Goal: Task Accomplishment & Management: Manage account settings

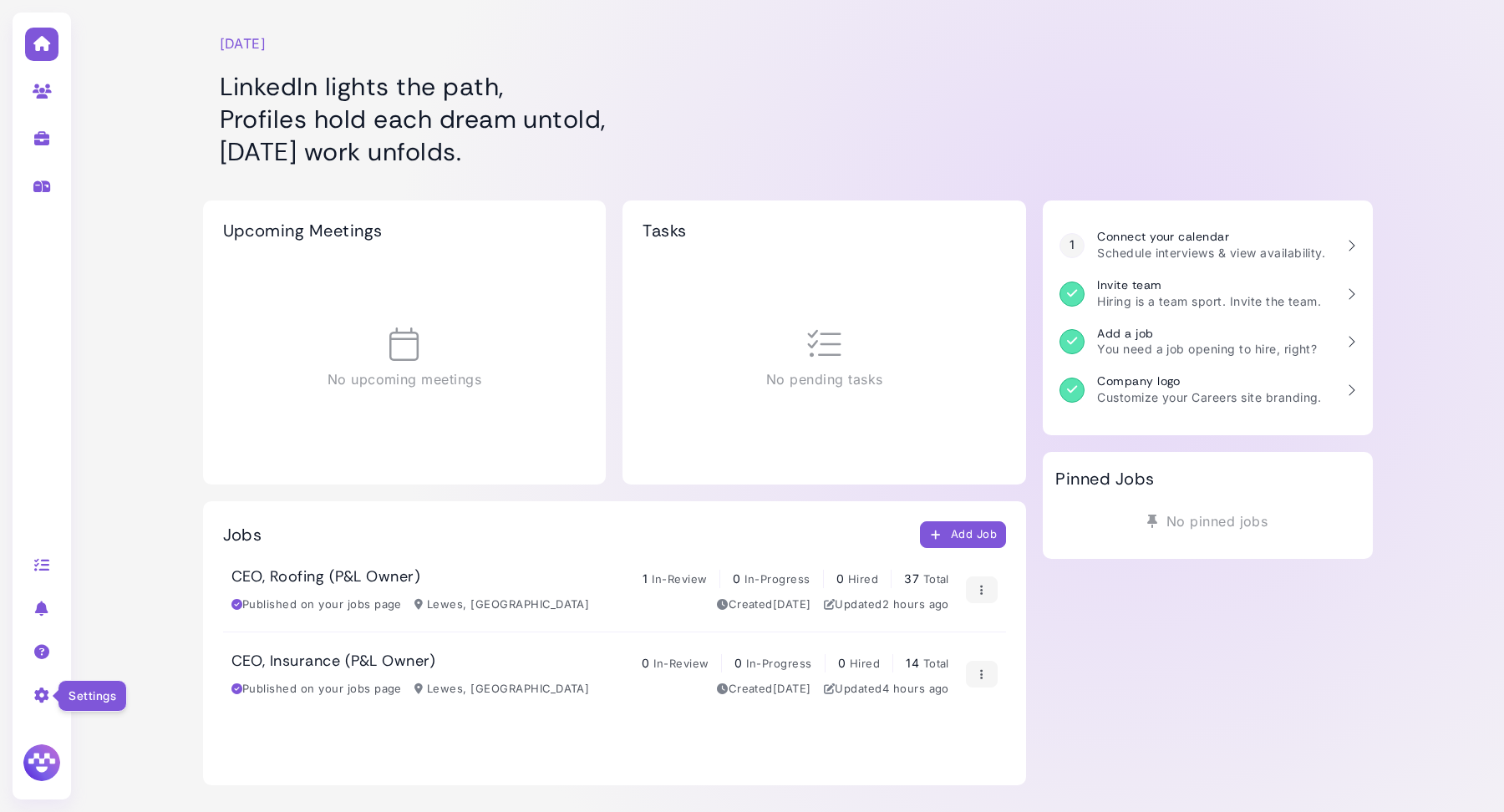
click at [42, 702] on icon at bounding box center [42, 696] width 19 height 15
click at [140, 774] on link "Sign out" at bounding box center [168, 762] width 174 height 22
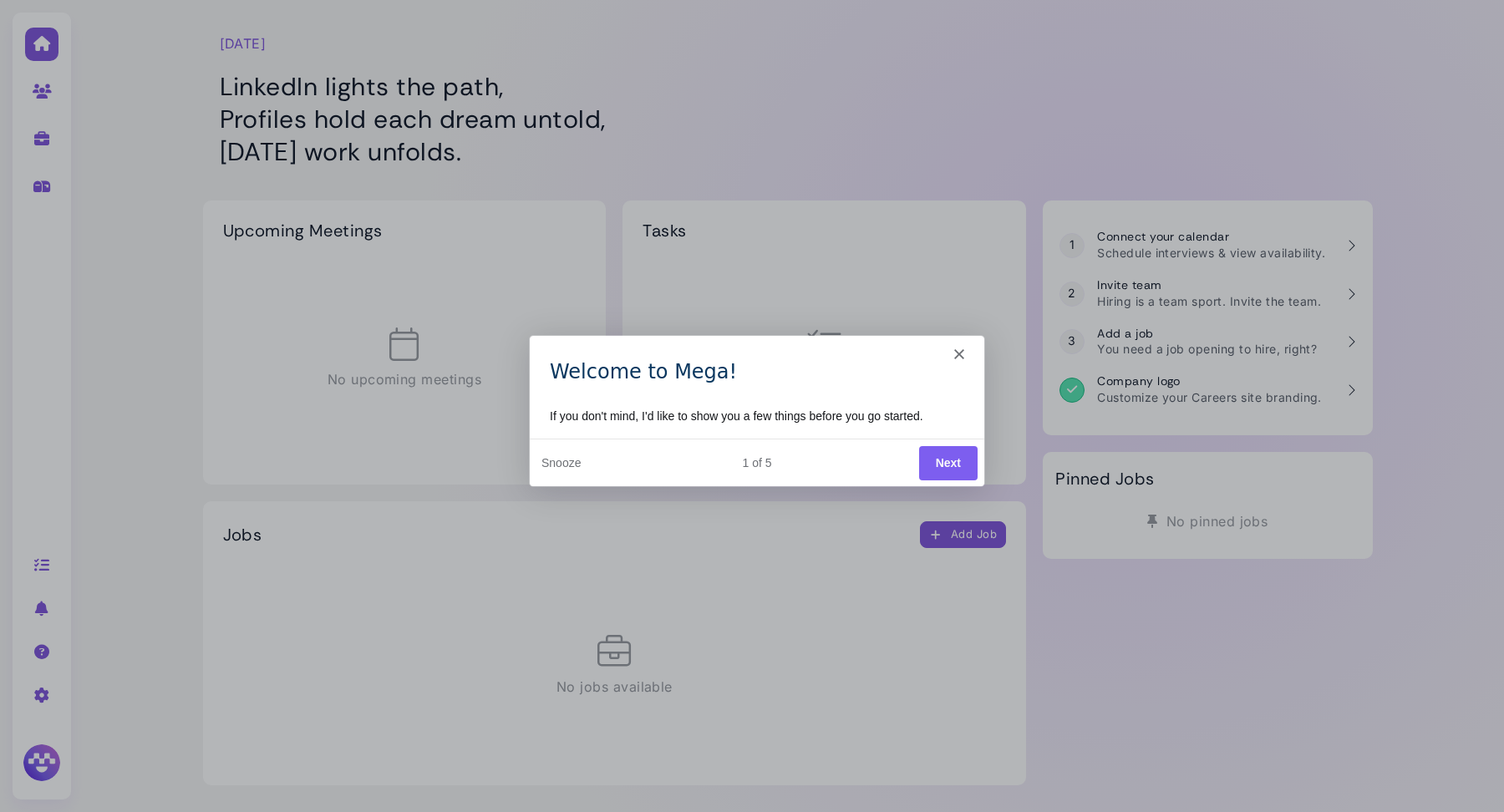
click at [961, 350] on polygon "Close" at bounding box center [958, 353] width 10 height 10
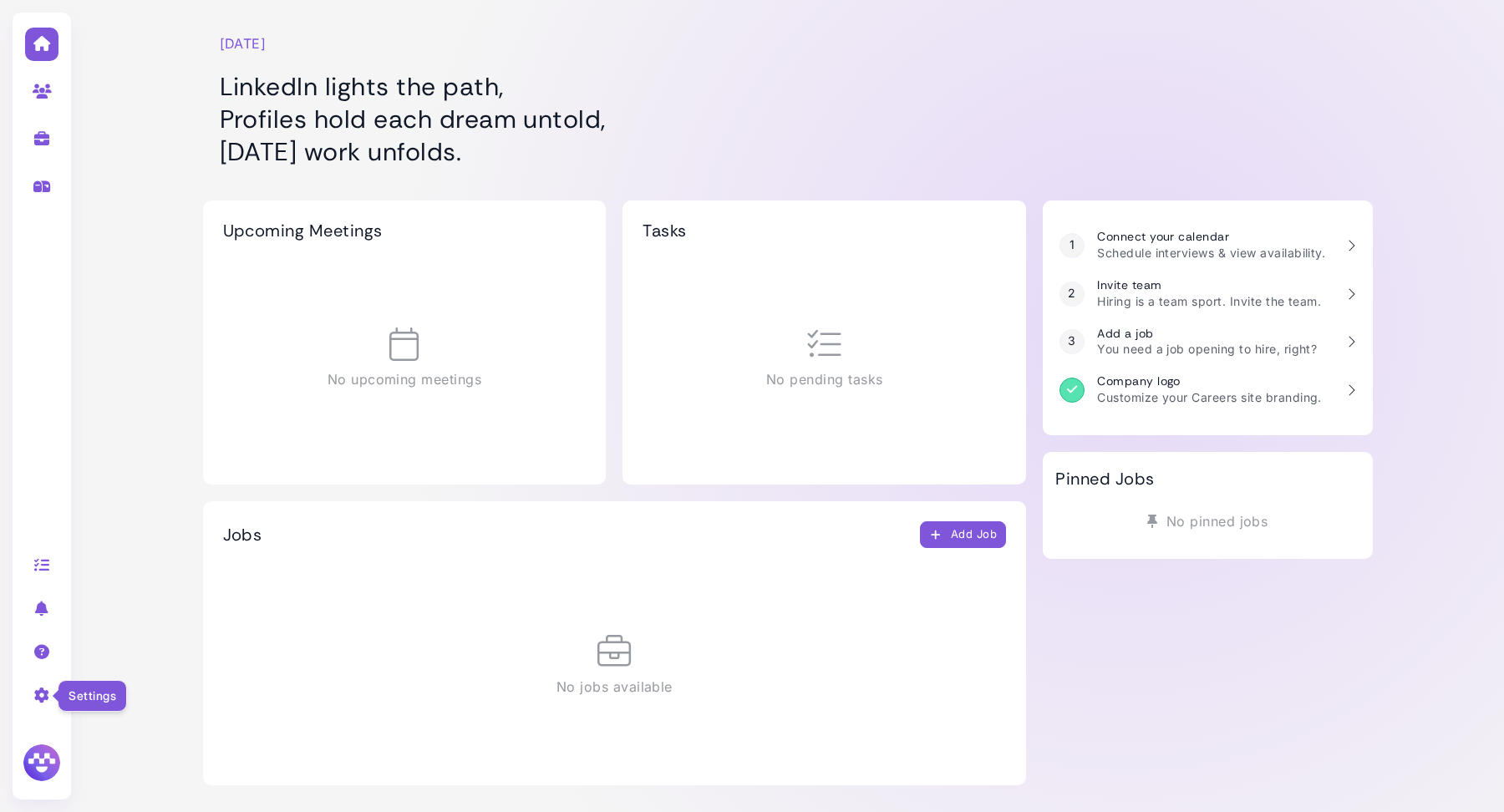
click at [46, 697] on icon at bounding box center [42, 696] width 19 height 15
click at [126, 706] on link "Company settings" at bounding box center [168, 701] width 174 height 22
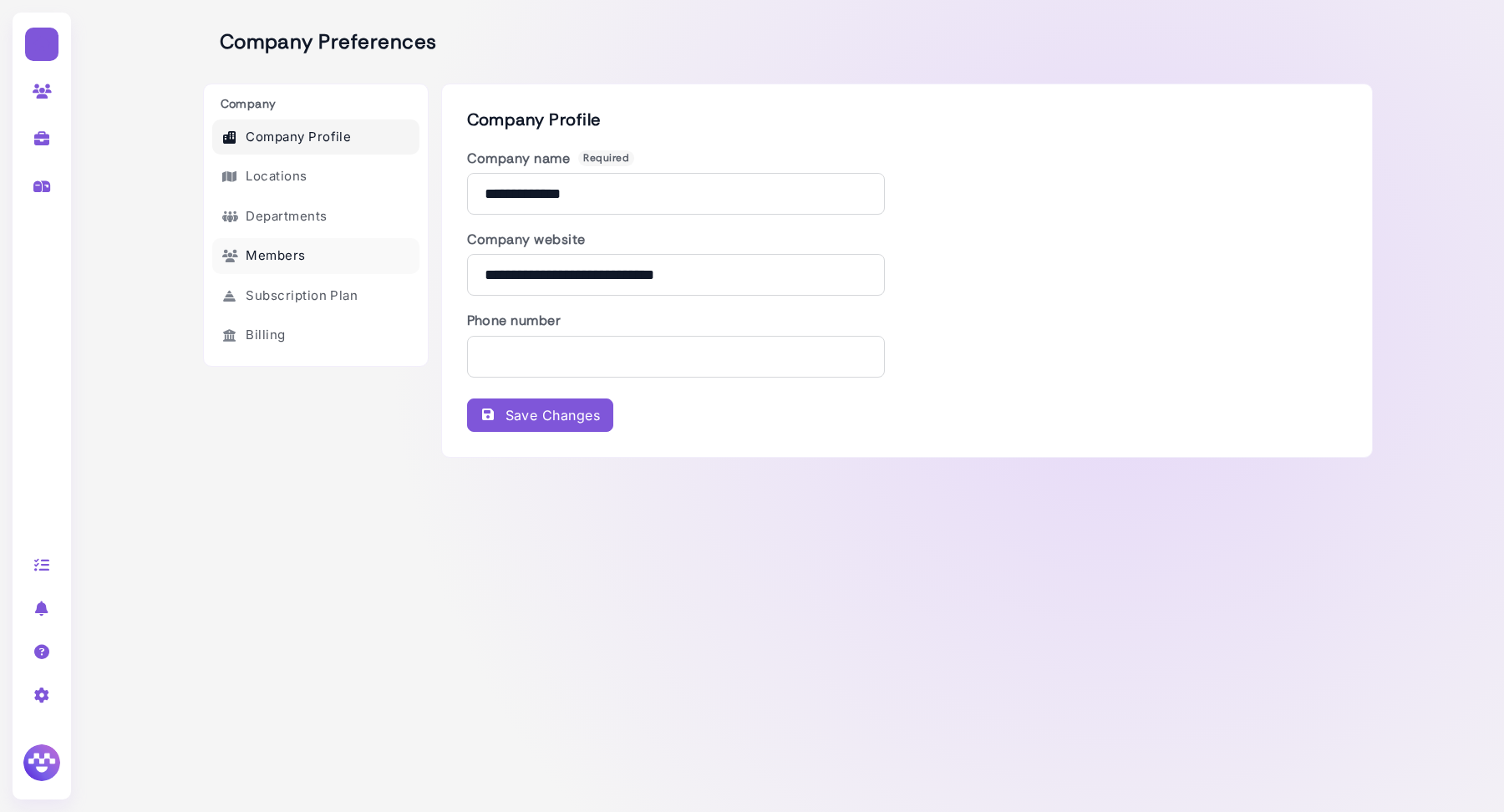
click at [299, 247] on link "Members" at bounding box center [316, 256] width 208 height 36
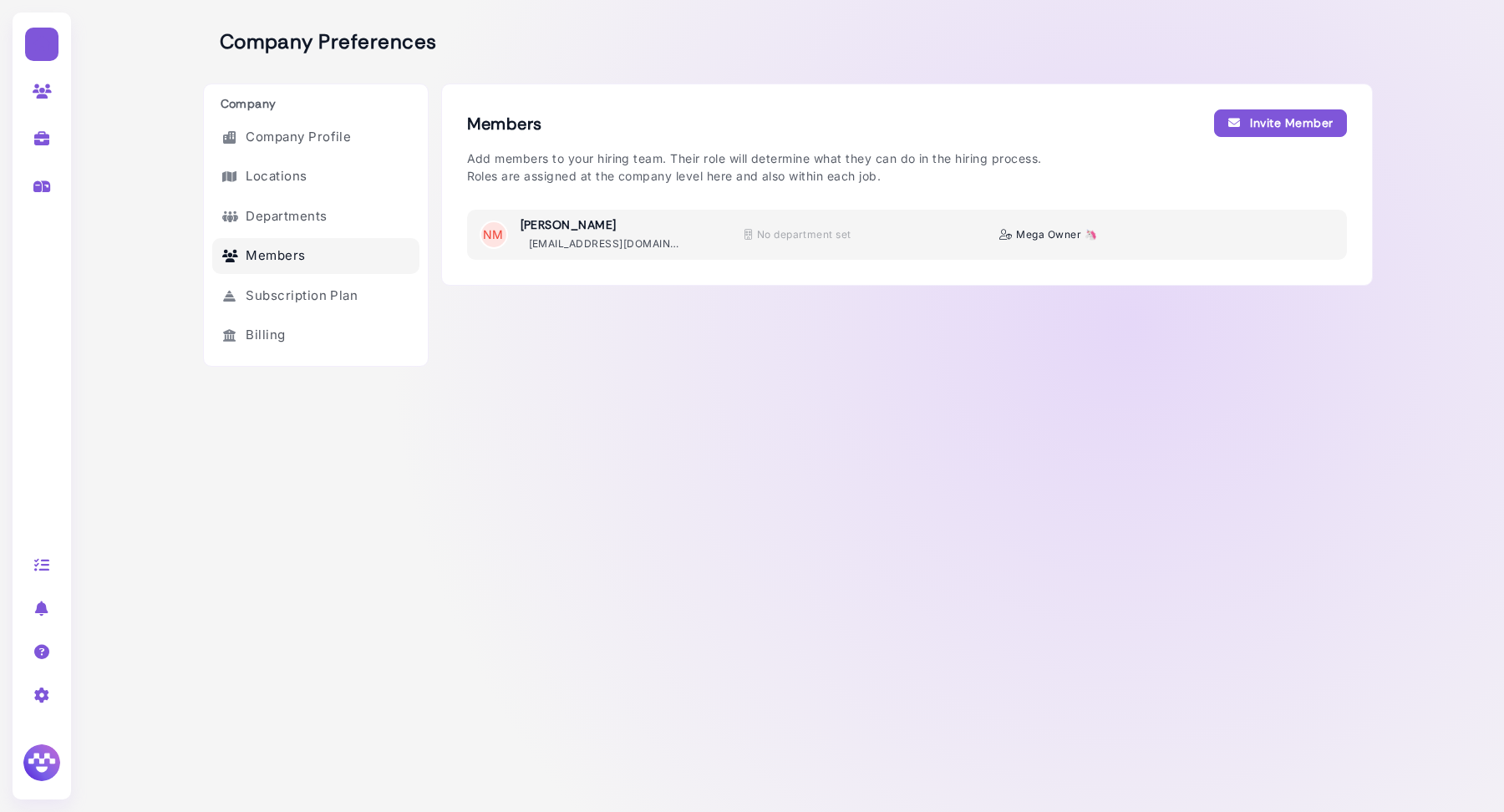
click at [1290, 121] on div "Invite Member" at bounding box center [1281, 123] width 106 height 17
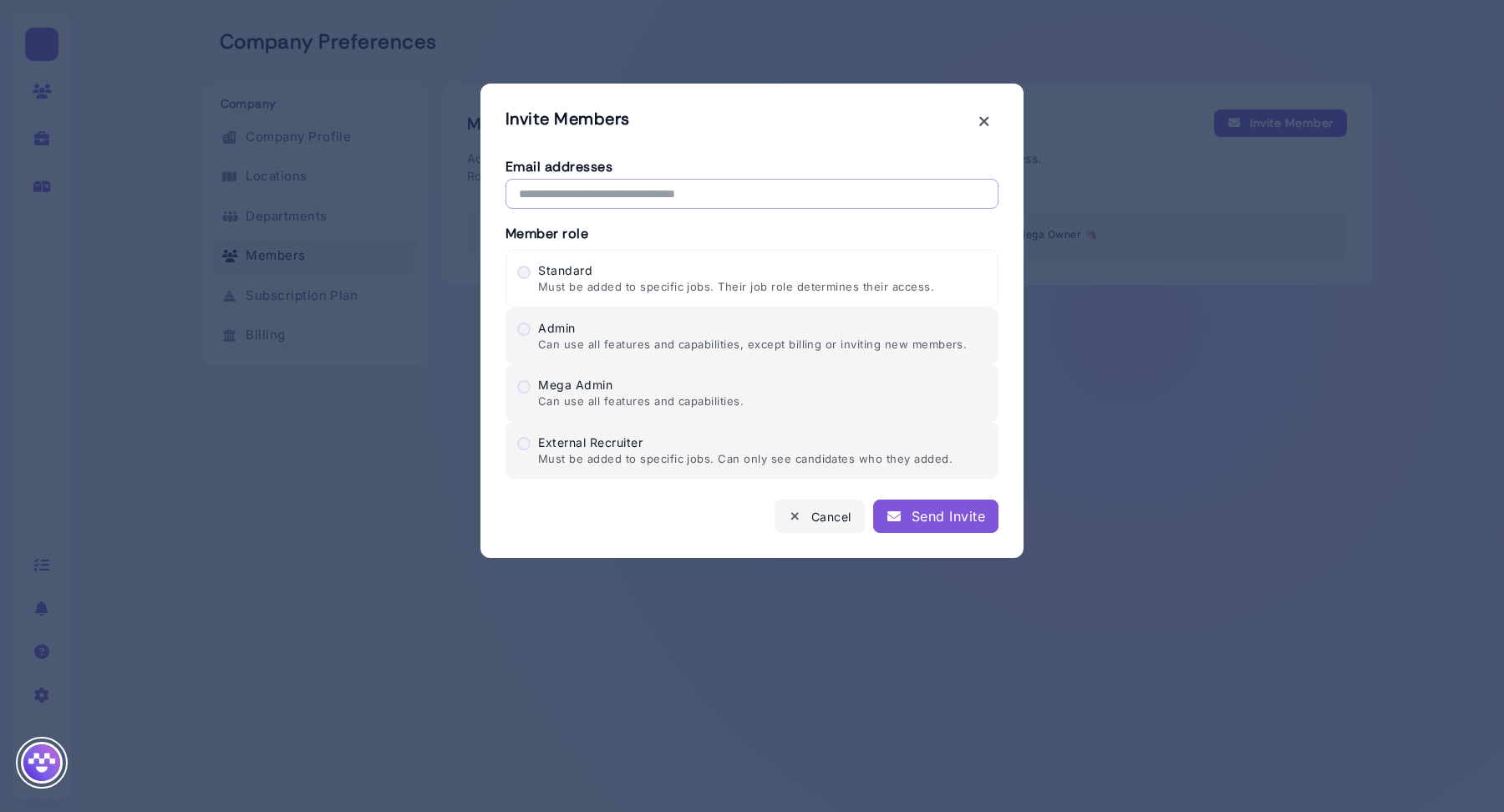
click at [687, 195] on input "text" at bounding box center [752, 193] width 493 height 30
paste input "**********"
type input "**********"
click at [522, 391] on div "Mega Admin Can use all features and capabilities." at bounding box center [628, 393] width 232 height 35
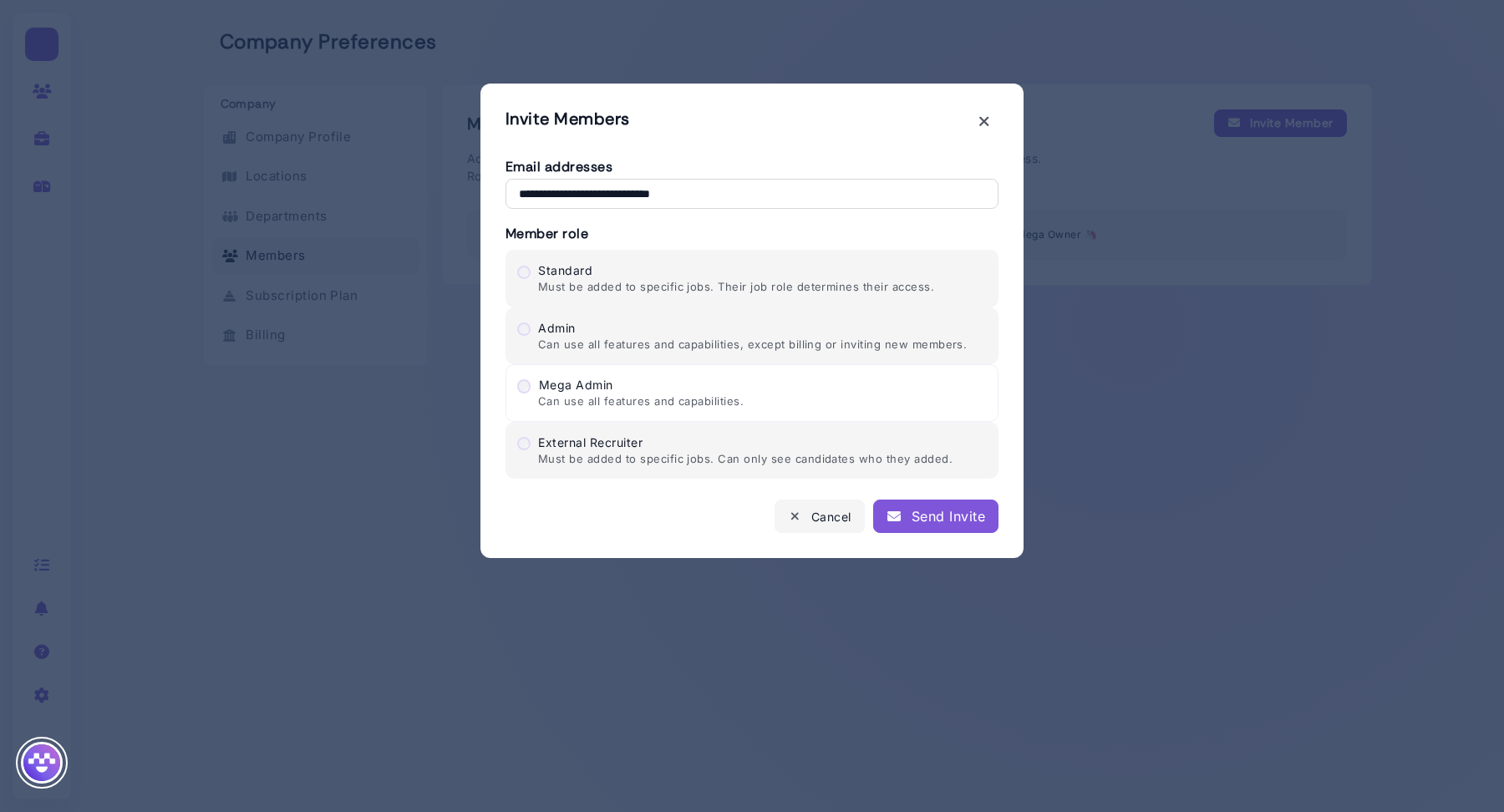
click at [929, 516] on div "Send Invite" at bounding box center [936, 516] width 99 height 20
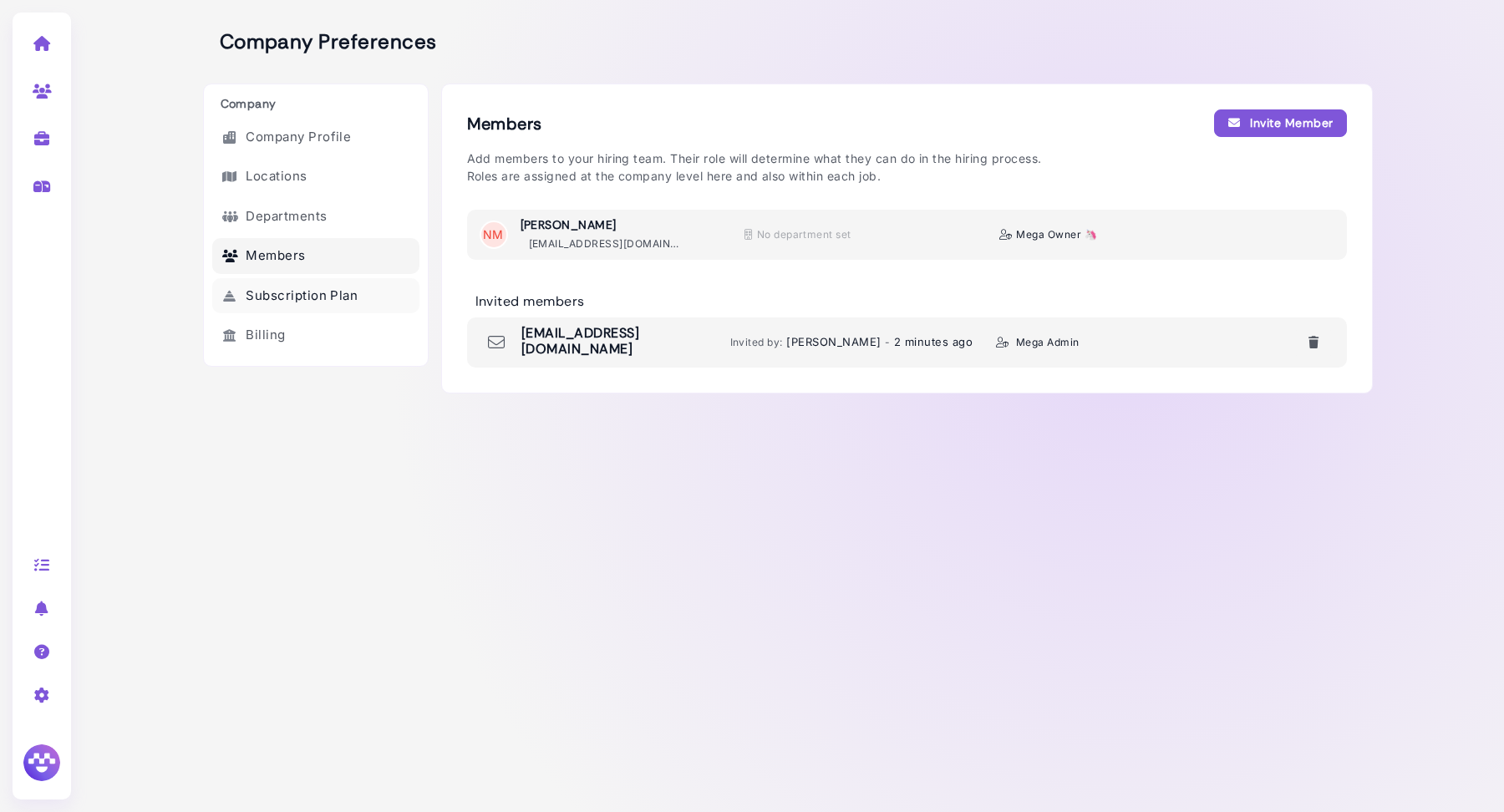
click at [269, 285] on link "Subscription Plan" at bounding box center [316, 296] width 208 height 36
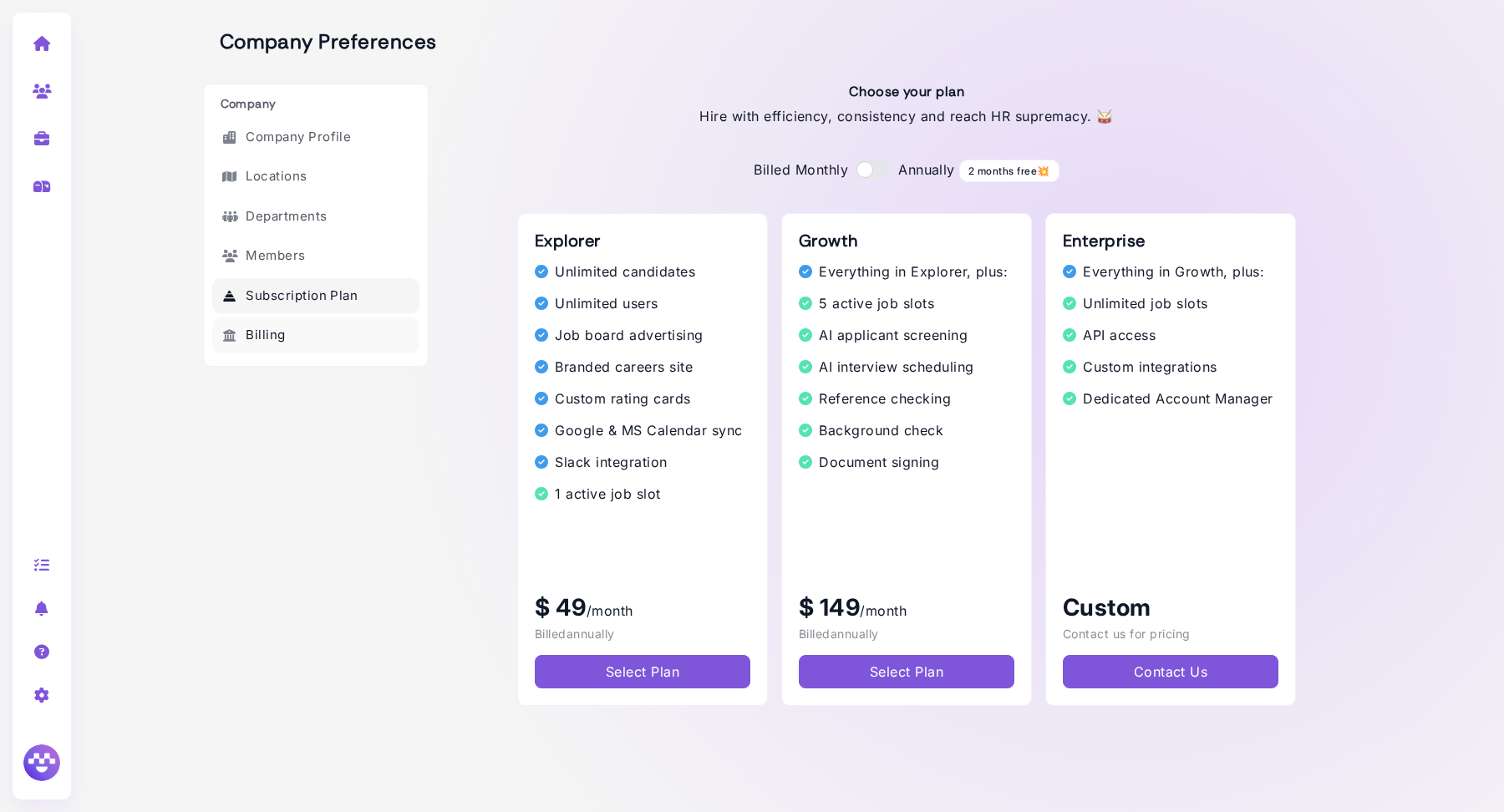
click at [302, 337] on link "Billing" at bounding box center [316, 334] width 208 height 36
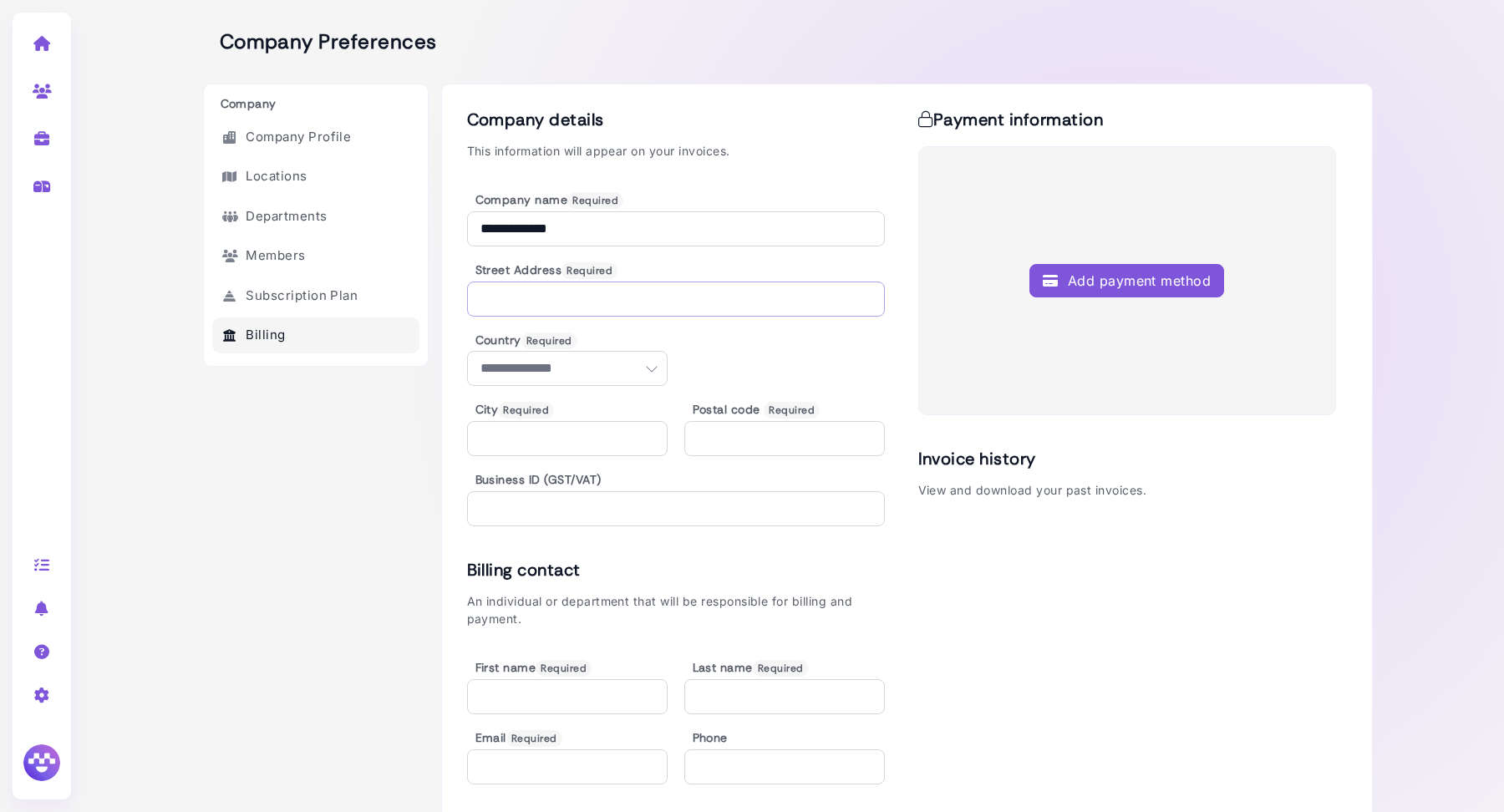
click at [627, 298] on input "text" at bounding box center [676, 299] width 418 height 36
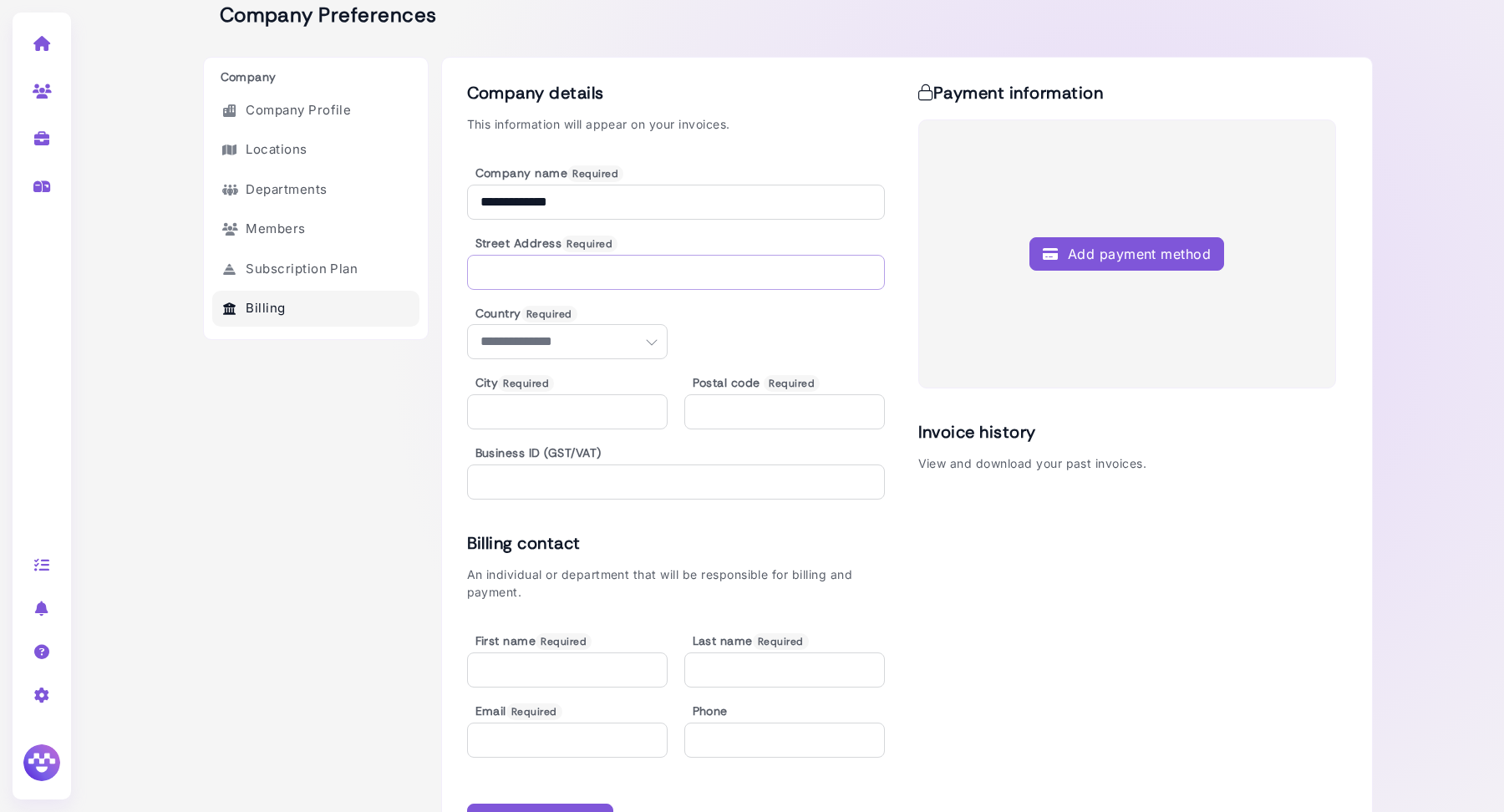
scroll to position [88, 0]
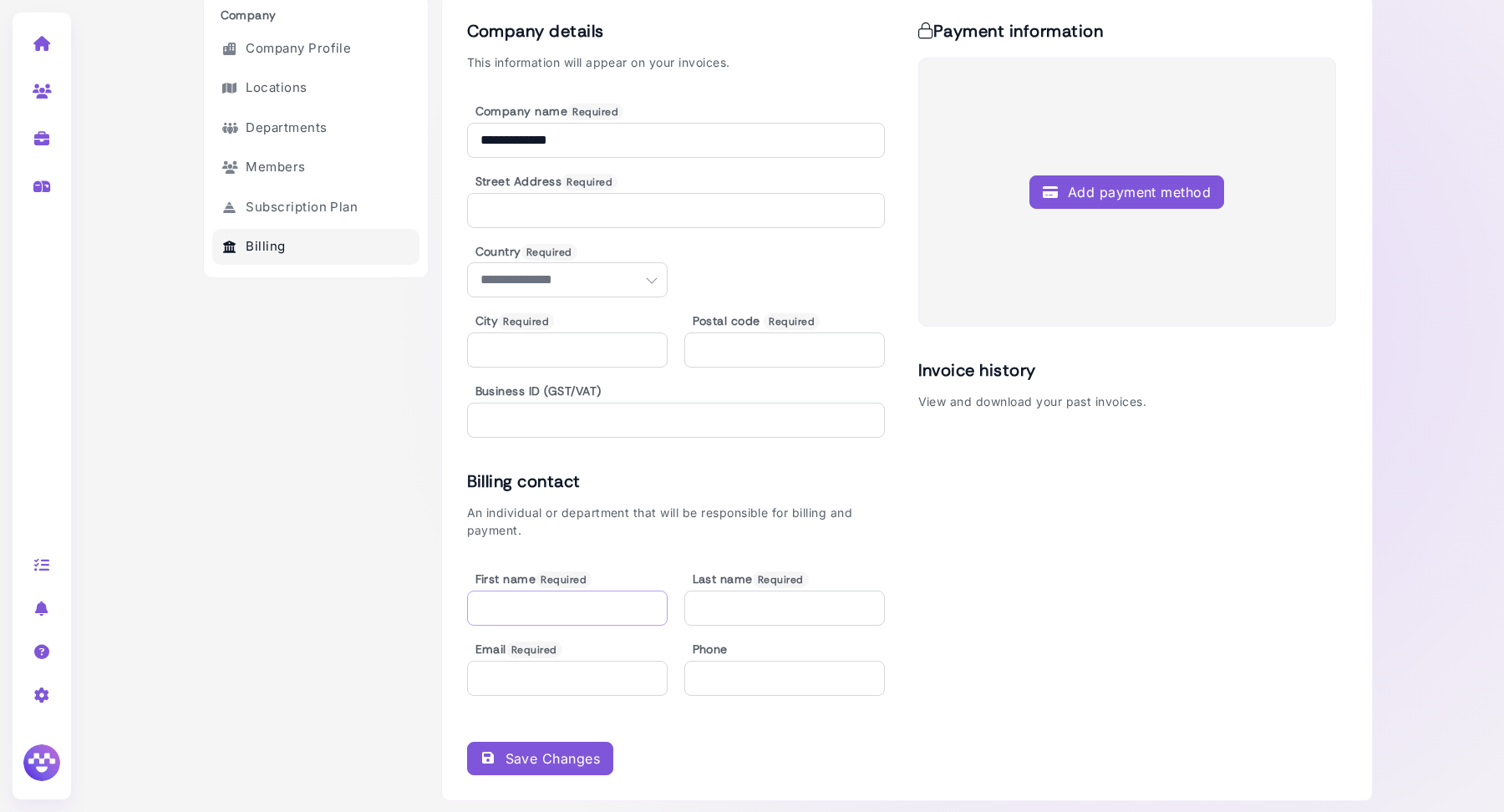
click at [545, 603] on input "text" at bounding box center [567, 608] width 201 height 36
click at [861, 627] on div "First name Required Last name Required Email Required Phone" at bounding box center [676, 634] width 418 height 124
